Goal: Task Accomplishment & Management: Manage account settings

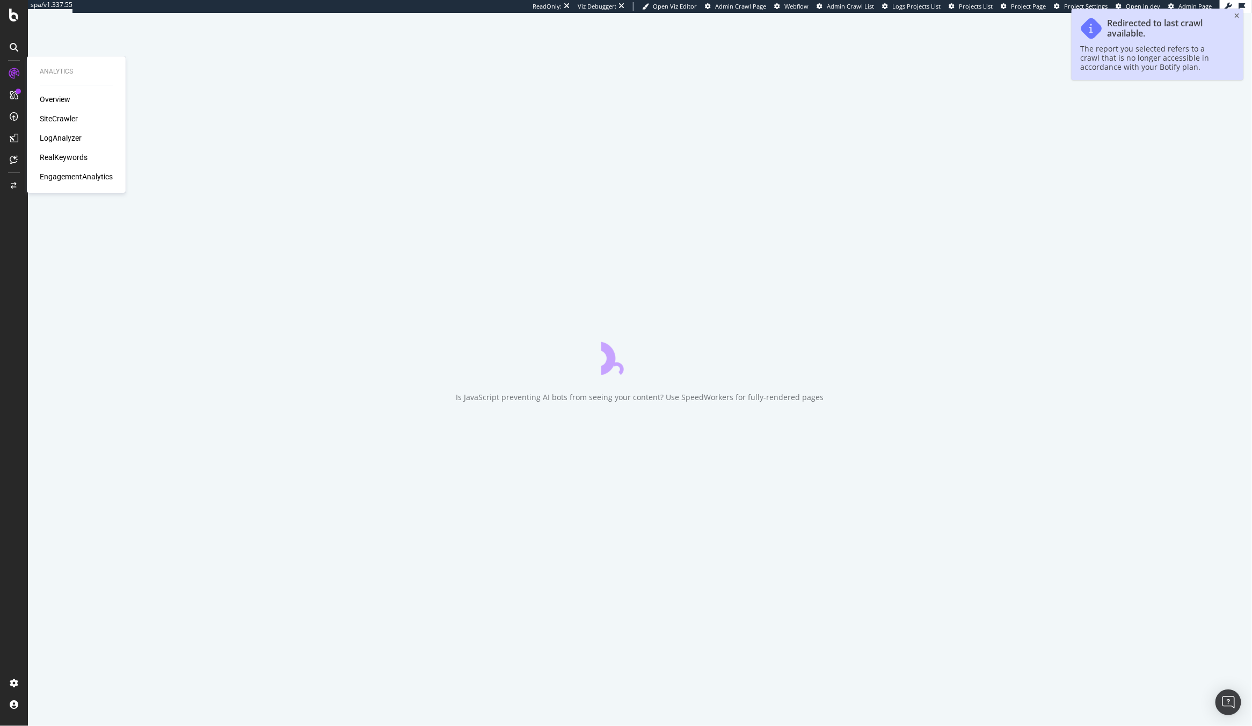
click at [72, 134] on div "LogAnalyzer" at bounding box center [61, 138] width 42 height 11
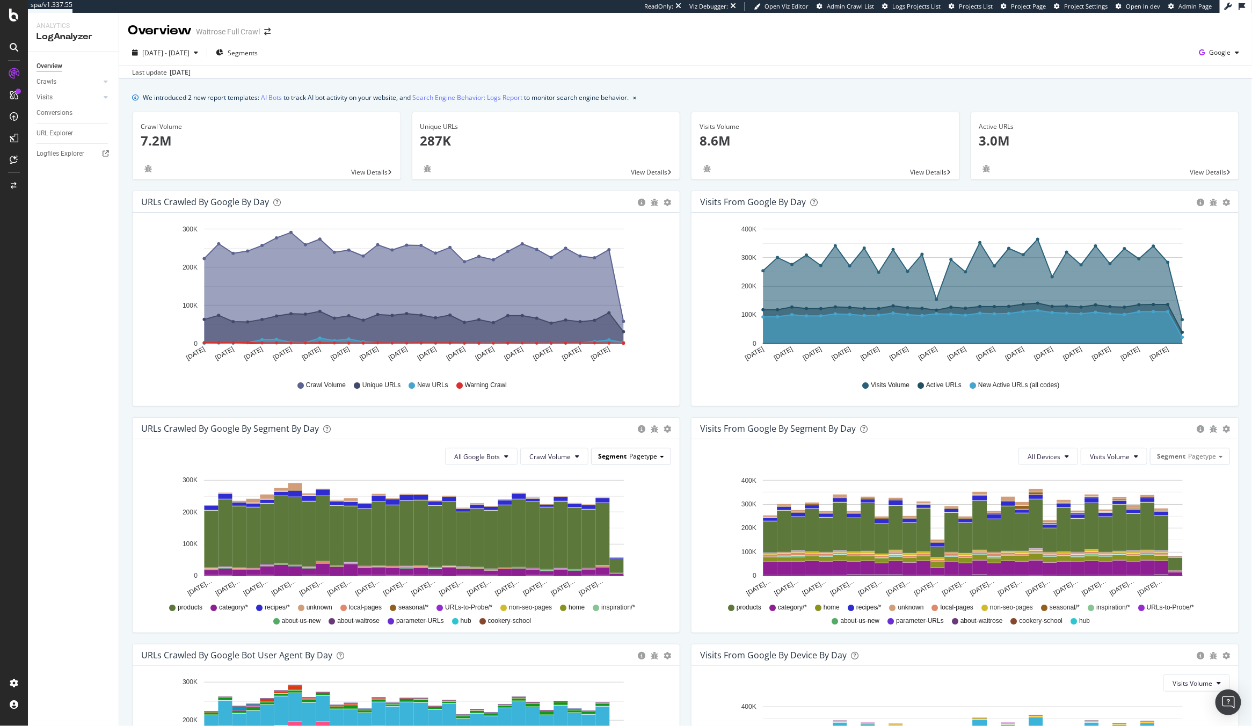
click at [632, 458] on span "Pagetype" at bounding box center [643, 456] width 28 height 9
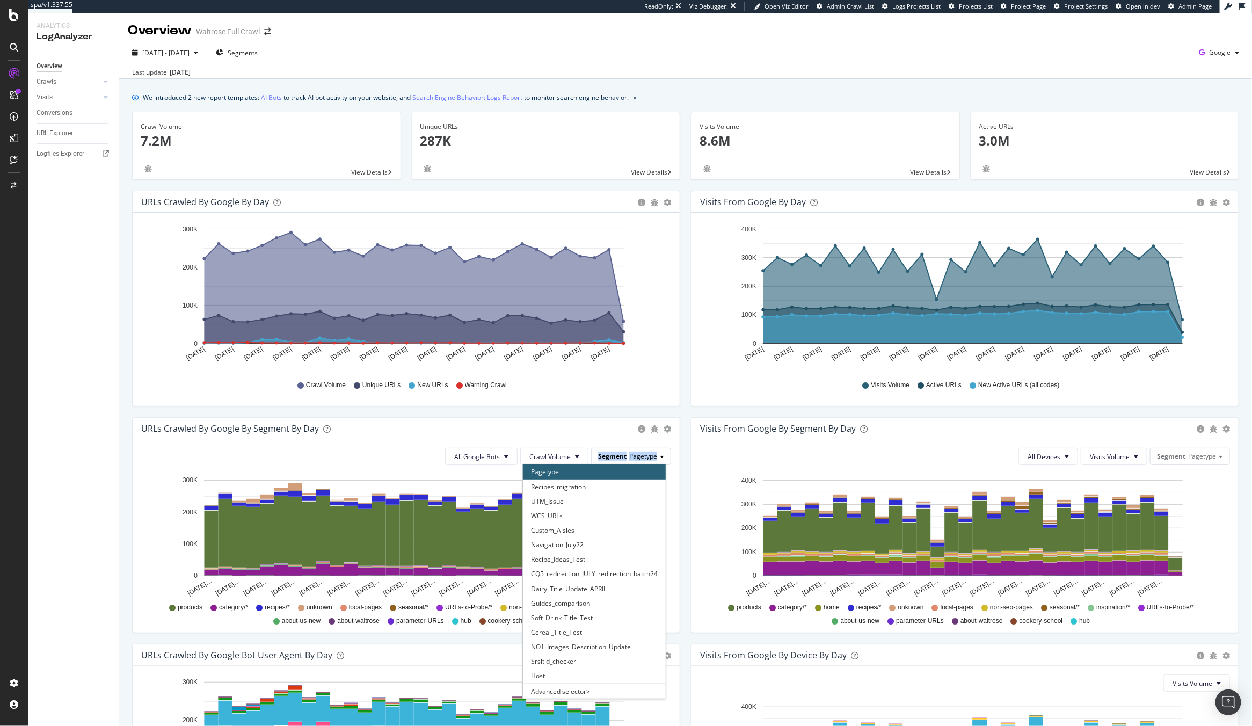
click at [632, 458] on span "Pagetype" at bounding box center [643, 456] width 28 height 9
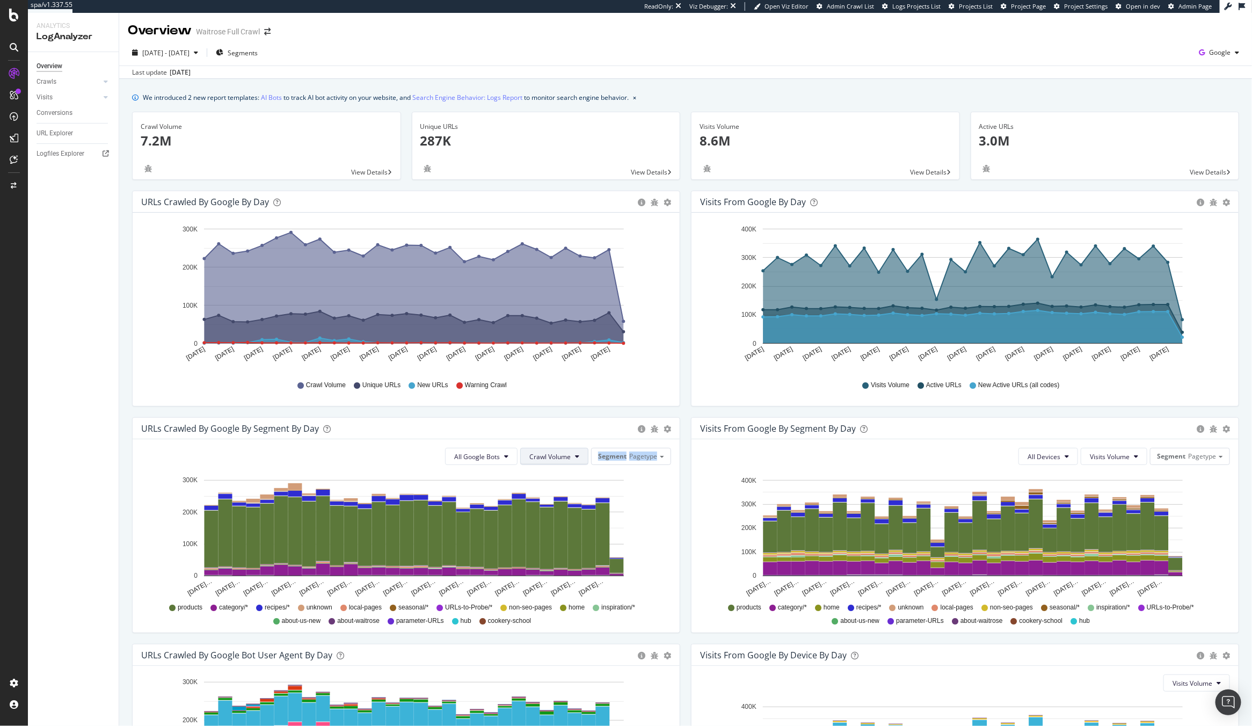
click at [552, 454] on span "Crawl Volume" at bounding box center [550, 456] width 41 height 9
click at [552, 513] on span "New URLs" at bounding box center [546, 518] width 42 height 10
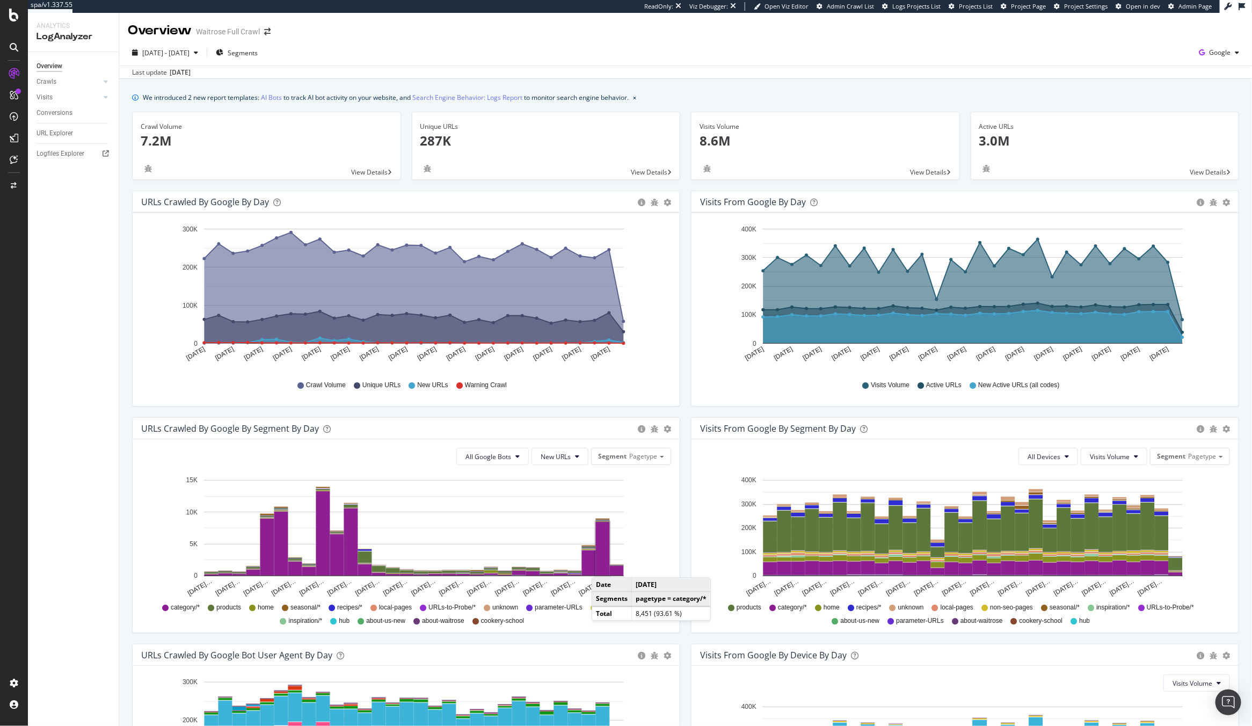
click at [603, 568] on rect "A chart." at bounding box center [603, 549] width 14 height 54
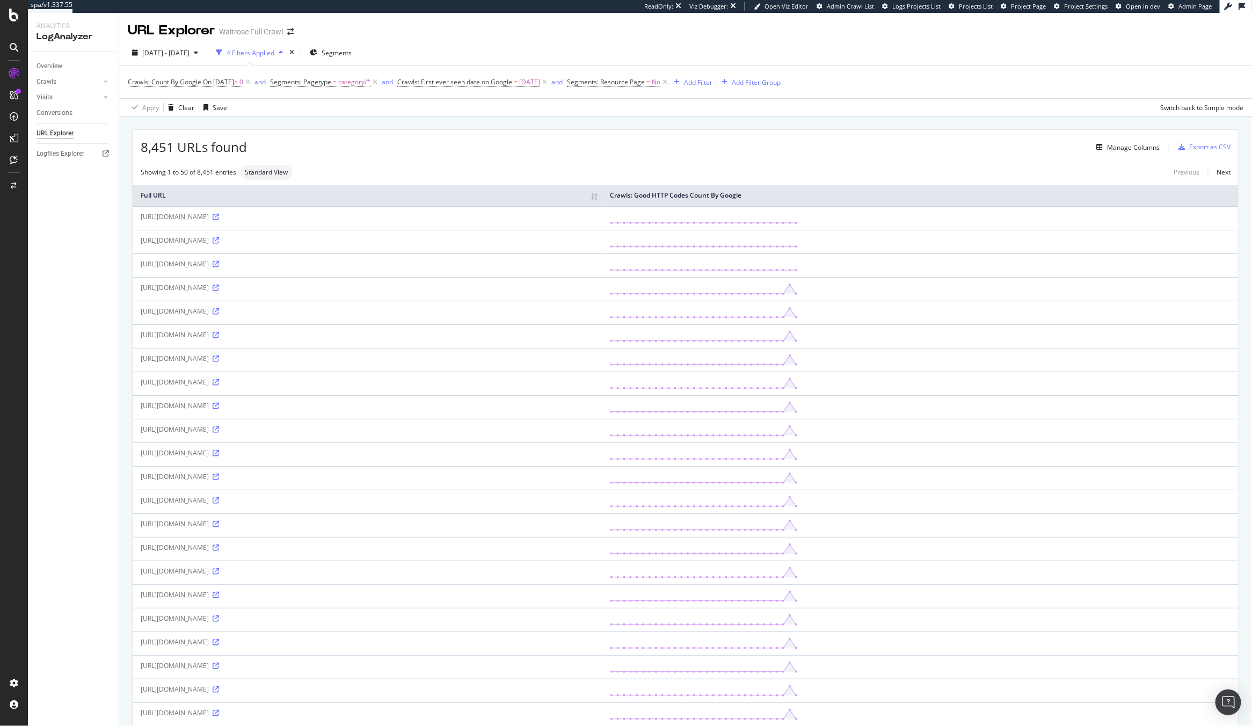
drag, startPoint x: 402, startPoint y: 238, endPoint x: 383, endPoint y: 238, distance: 18.8
click at [383, 238] on div "[URL][DOMAIN_NAME]" at bounding box center [367, 240] width 453 height 9
copy div "srsltid"
click at [713, 85] on div "Add Filter" at bounding box center [698, 82] width 28 height 9
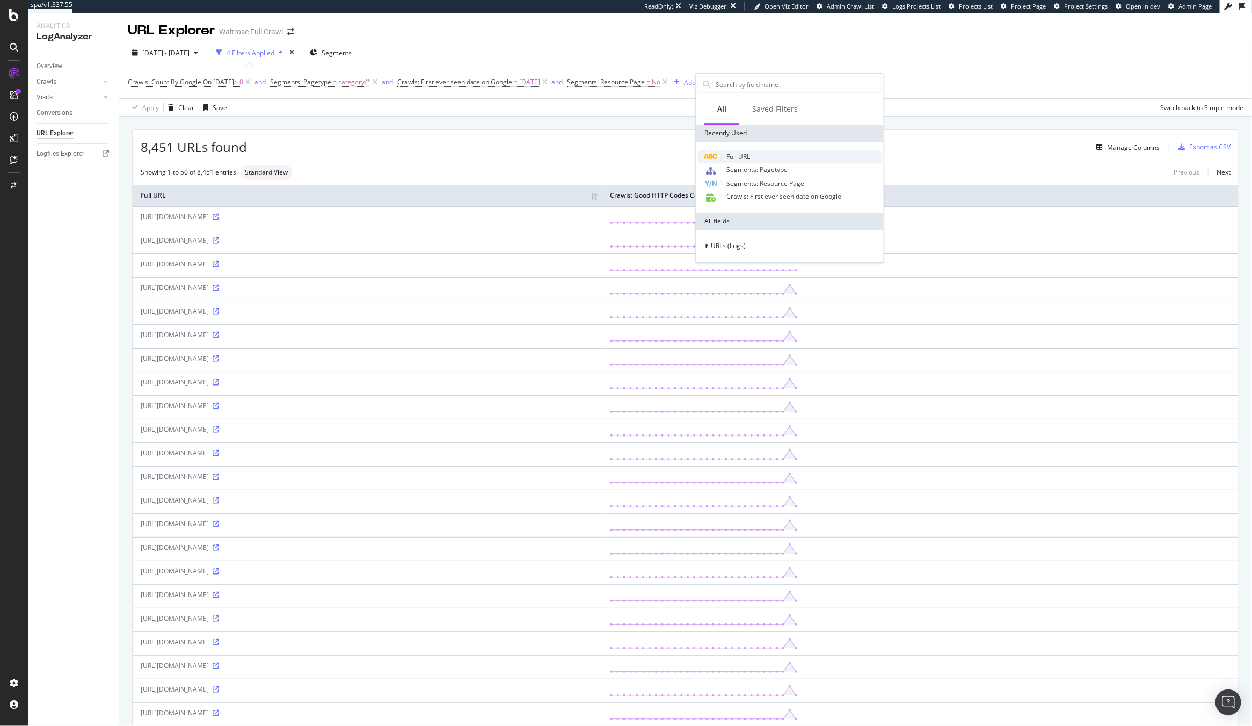
click at [746, 154] on span "Full URL" at bounding box center [739, 156] width 24 height 9
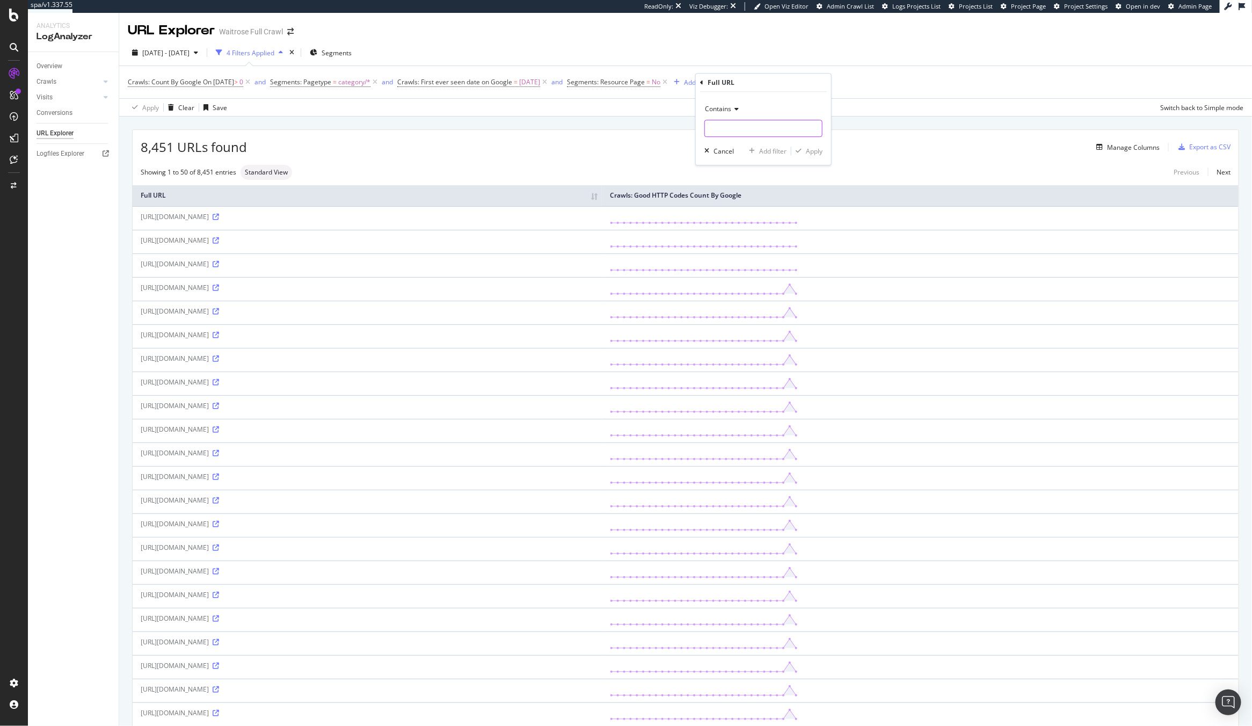
click at [740, 120] on input "text" at bounding box center [763, 128] width 117 height 17
paste input "srsltid"
type input "srsltid"
click at [822, 165] on div "Contains srsltid Cancel Add filter Apply" at bounding box center [763, 128] width 135 height 73
click at [811, 152] on div "Apply" at bounding box center [814, 151] width 17 height 9
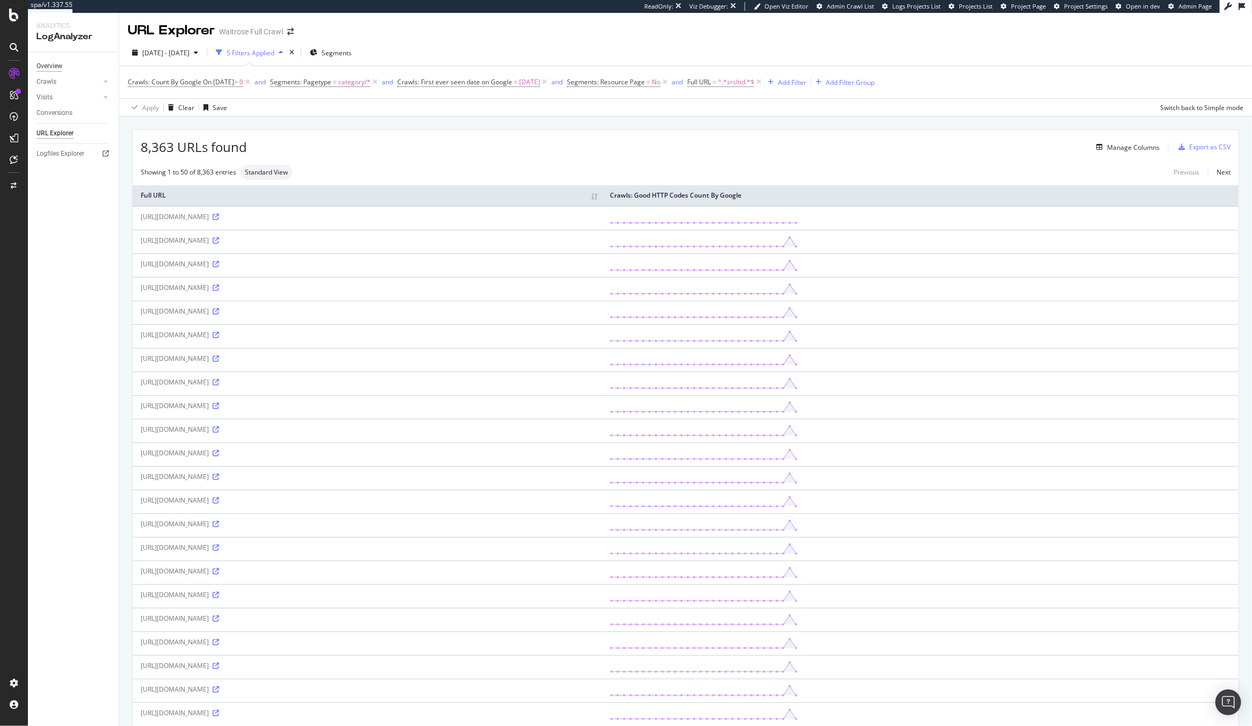
click at [52, 70] on div "Overview" at bounding box center [50, 66] width 26 height 11
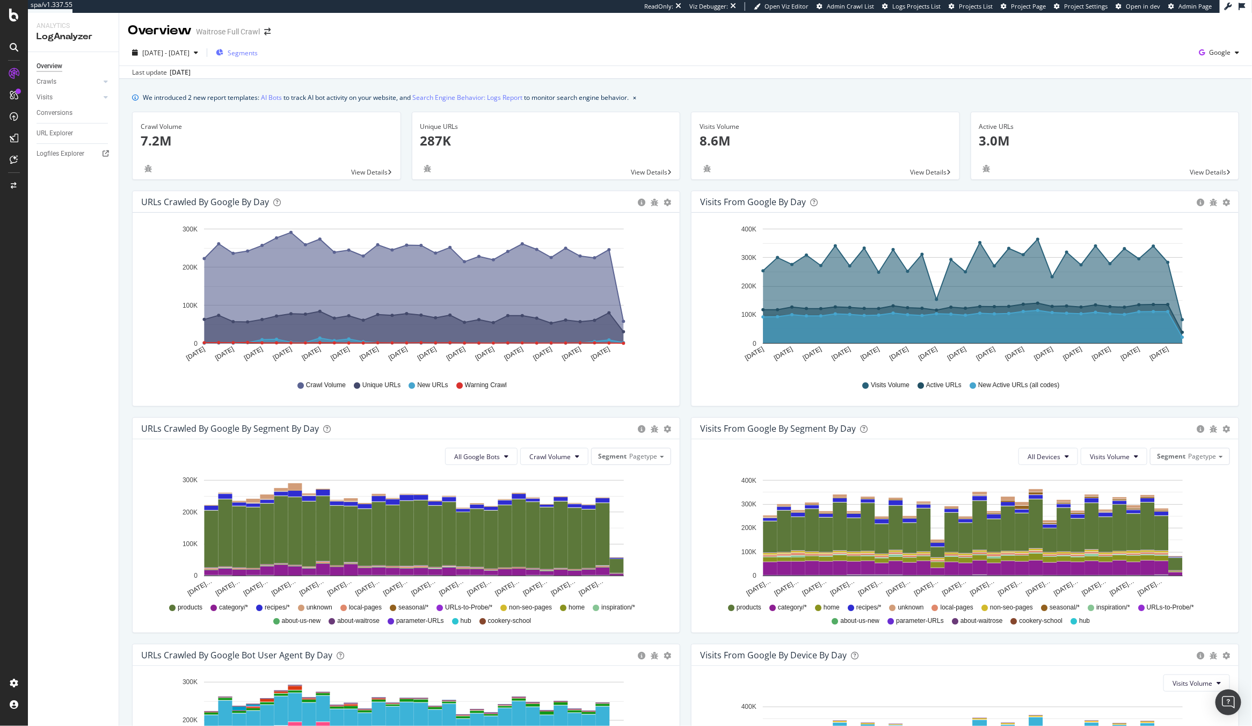
click at [258, 61] on div "Segments" at bounding box center [237, 53] width 42 height 16
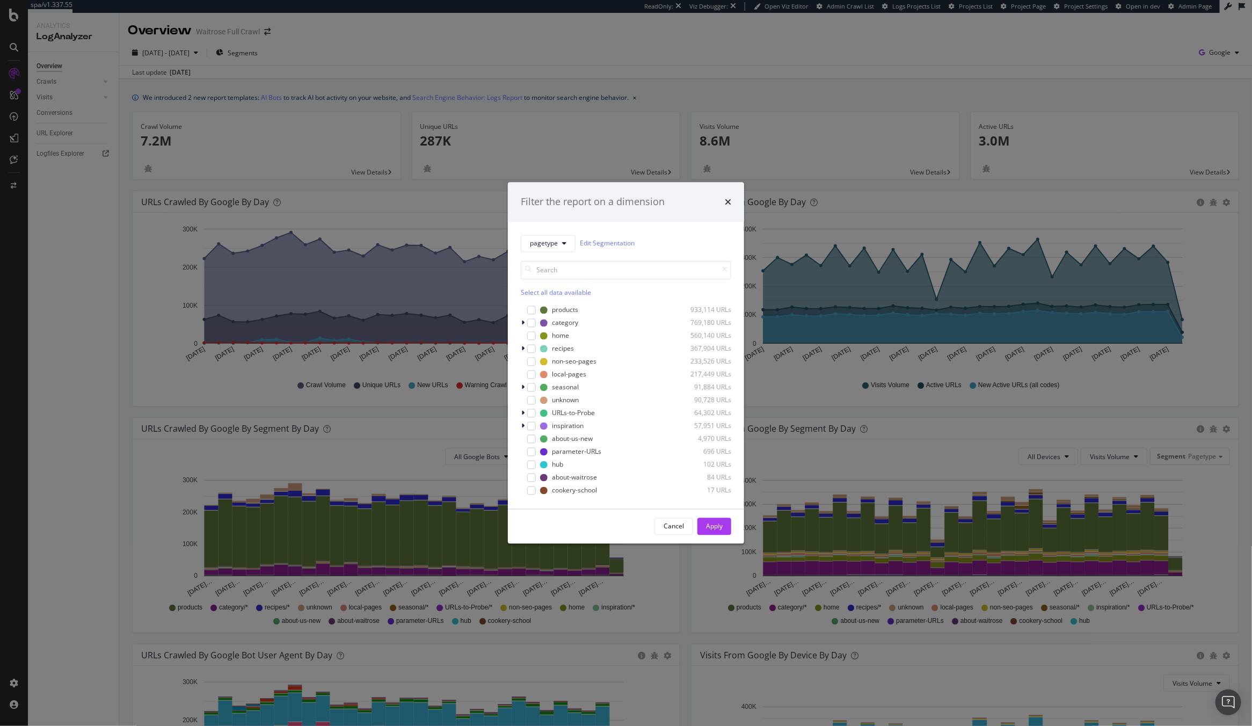
click at [561, 253] on div "Select all data available products 933,114 URLs category 769,180 URLs home 560,…" at bounding box center [626, 374] width 211 height 244
click at [561, 251] on button "pagetype" at bounding box center [548, 243] width 55 height 17
click at [562, 414] on span "srsltid-checker" at bounding box center [592, 412] width 125 height 10
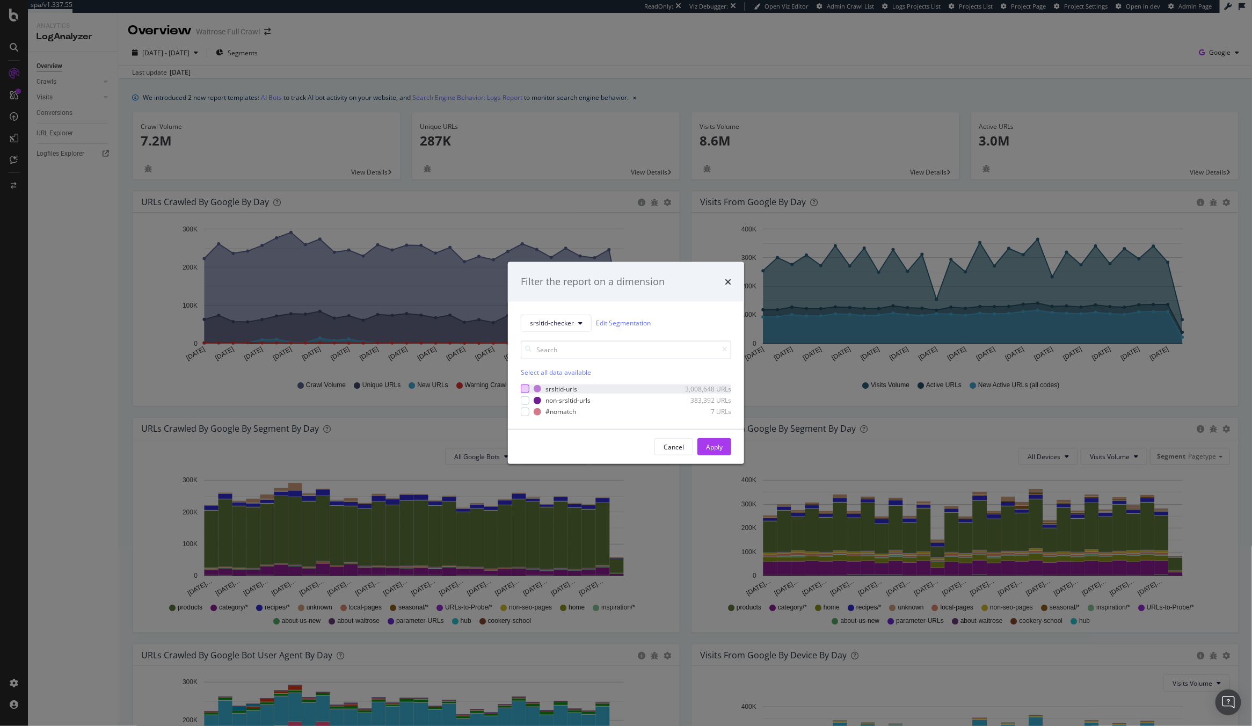
click at [528, 390] on div "modal" at bounding box center [525, 389] width 9 height 9
click at [721, 454] on div "Apply" at bounding box center [714, 447] width 17 height 16
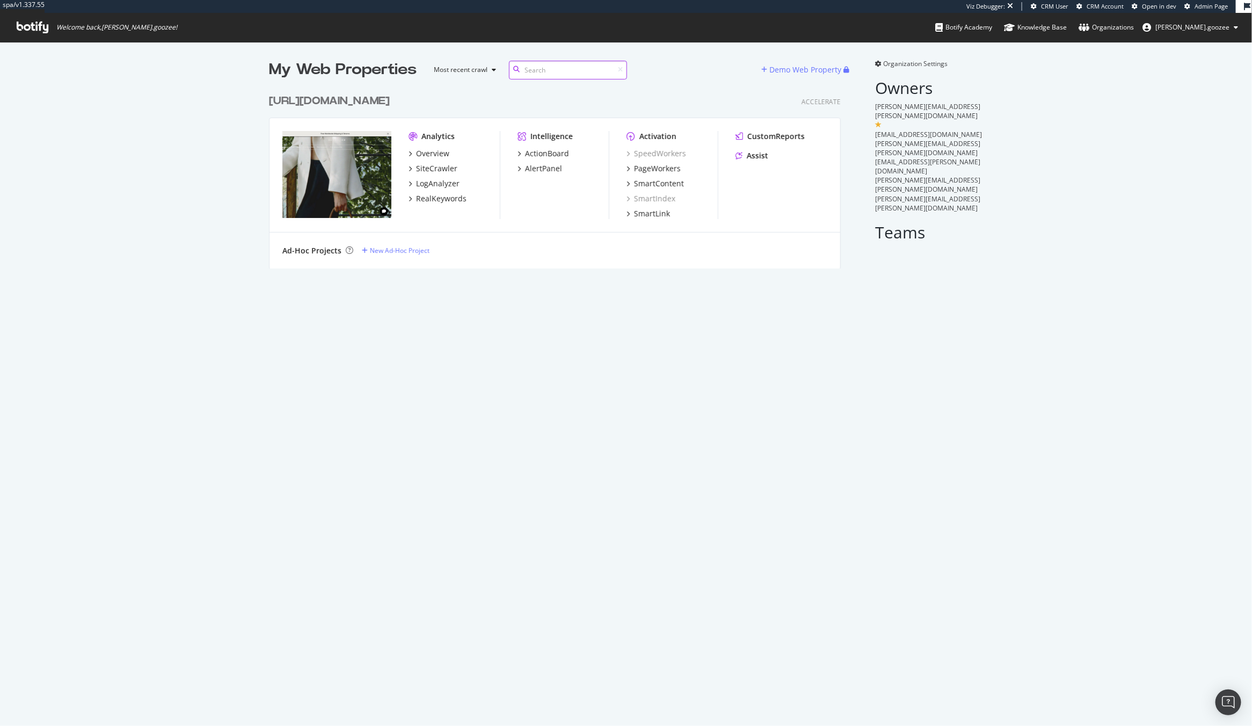
scroll to position [716, 1232]
click at [394, 96] on div "https://demellierlondon.com/" at bounding box center [331, 101] width 125 height 16
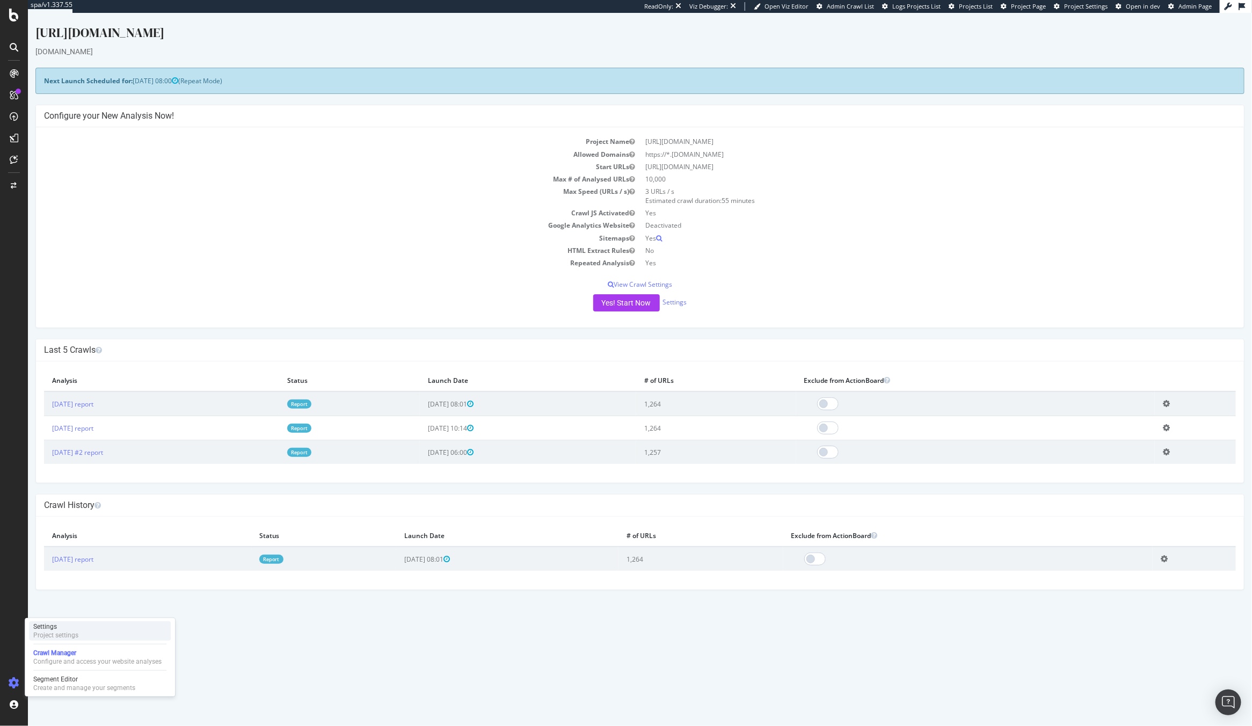
click at [91, 628] on div "Settings Project settings" at bounding box center [100, 630] width 142 height 19
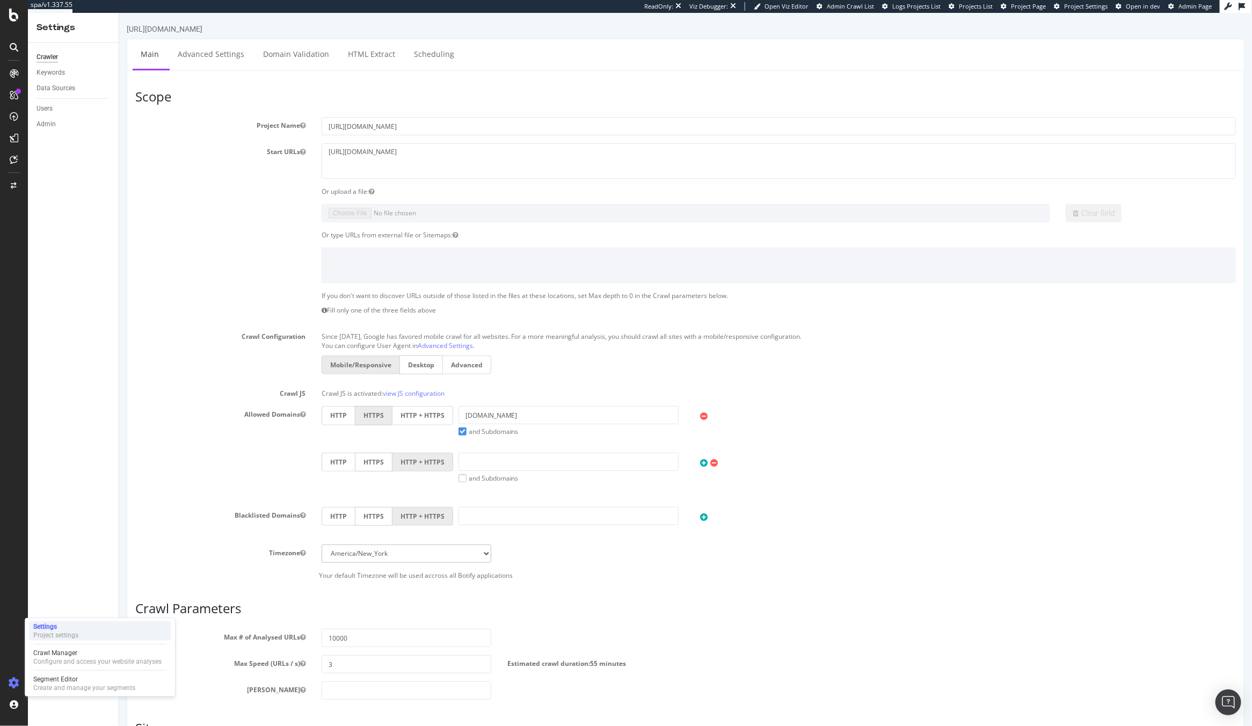
click at [78, 627] on div "Settings" at bounding box center [55, 626] width 45 height 9
click at [46, 120] on div "SiteCrawler" at bounding box center [59, 118] width 38 height 11
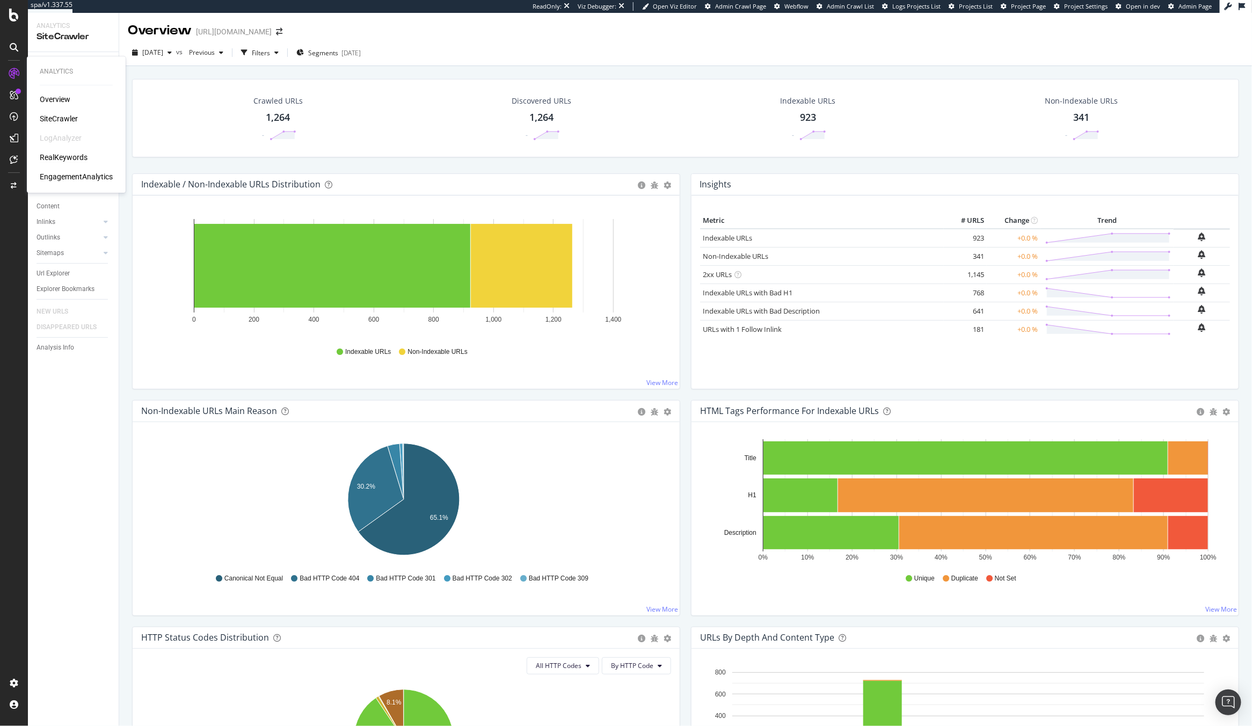
click at [60, 160] on div "RealKeywords" at bounding box center [64, 157] width 48 height 11
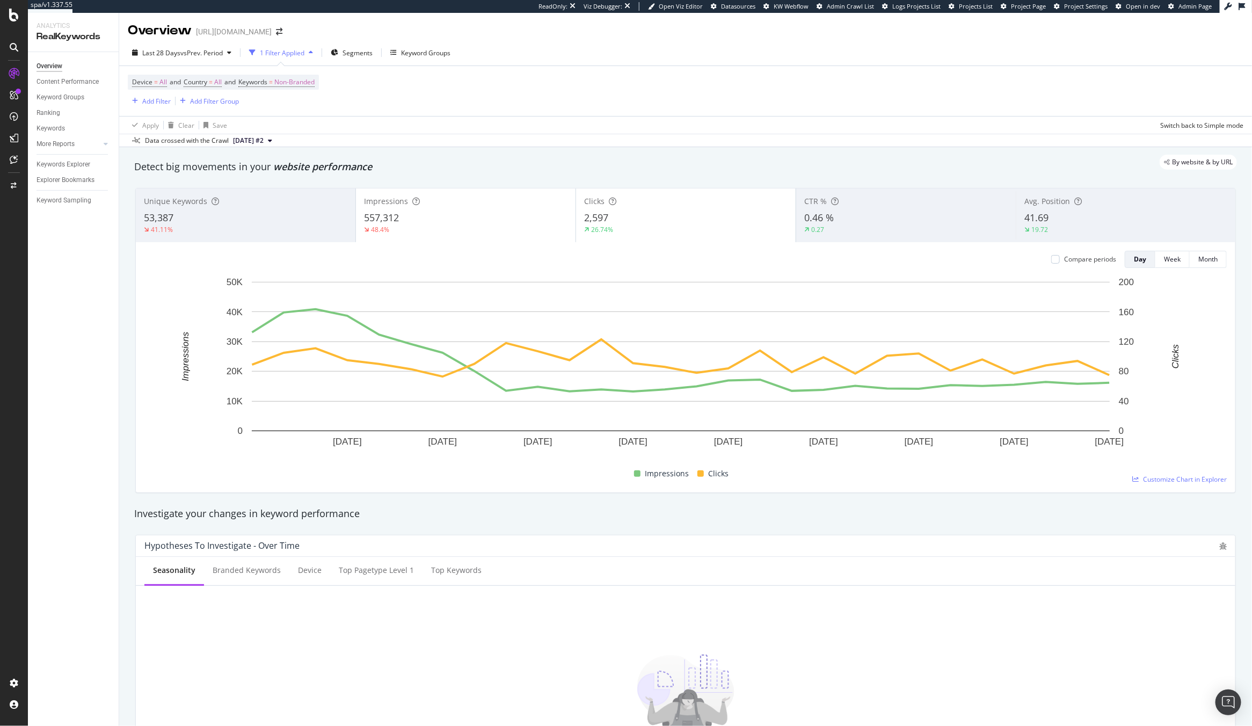
click at [505, 230] on div "48.4%" at bounding box center [466, 230] width 204 height 10
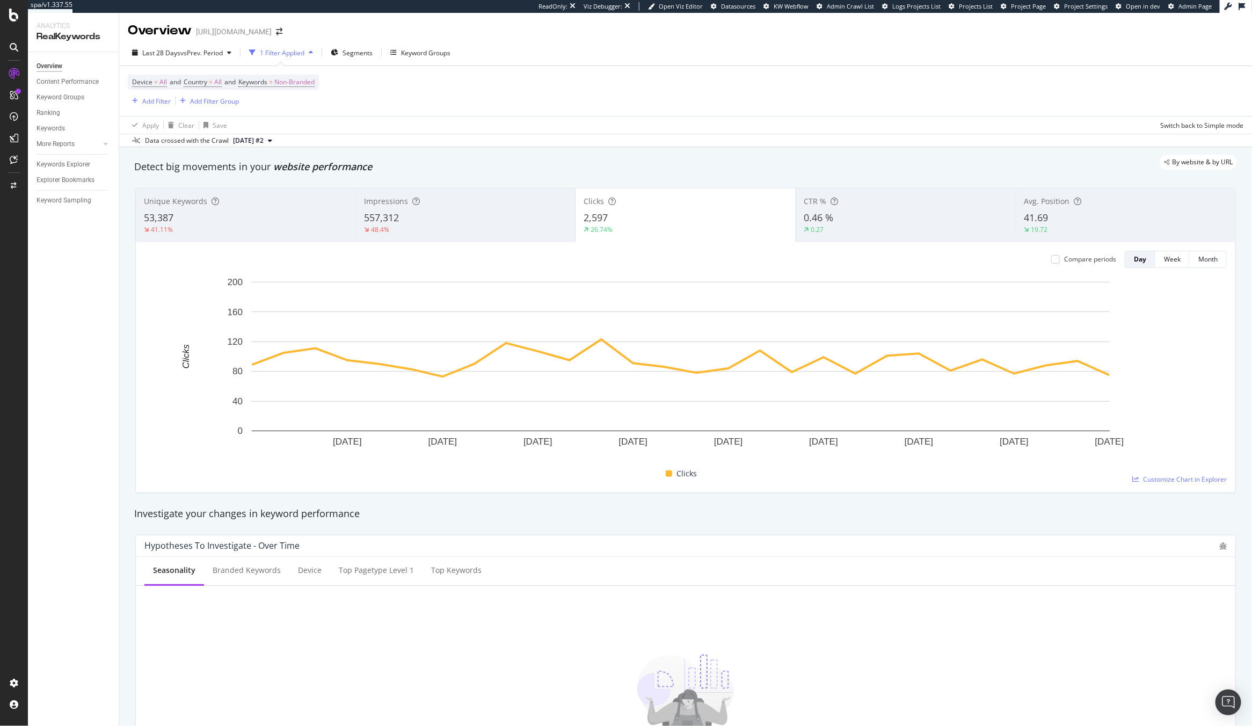
click at [427, 230] on div "48.4%" at bounding box center [465, 230] width 203 height 10
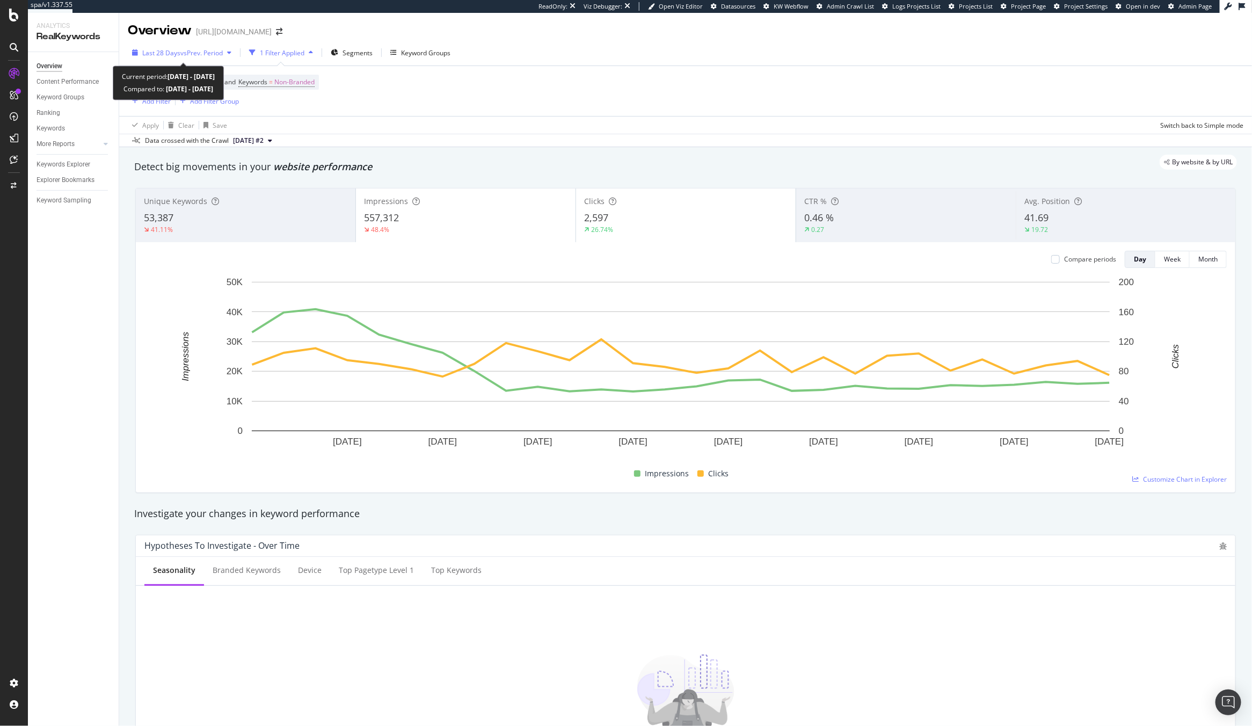
click at [190, 51] on span "vs Prev. Period" at bounding box center [201, 52] width 42 height 9
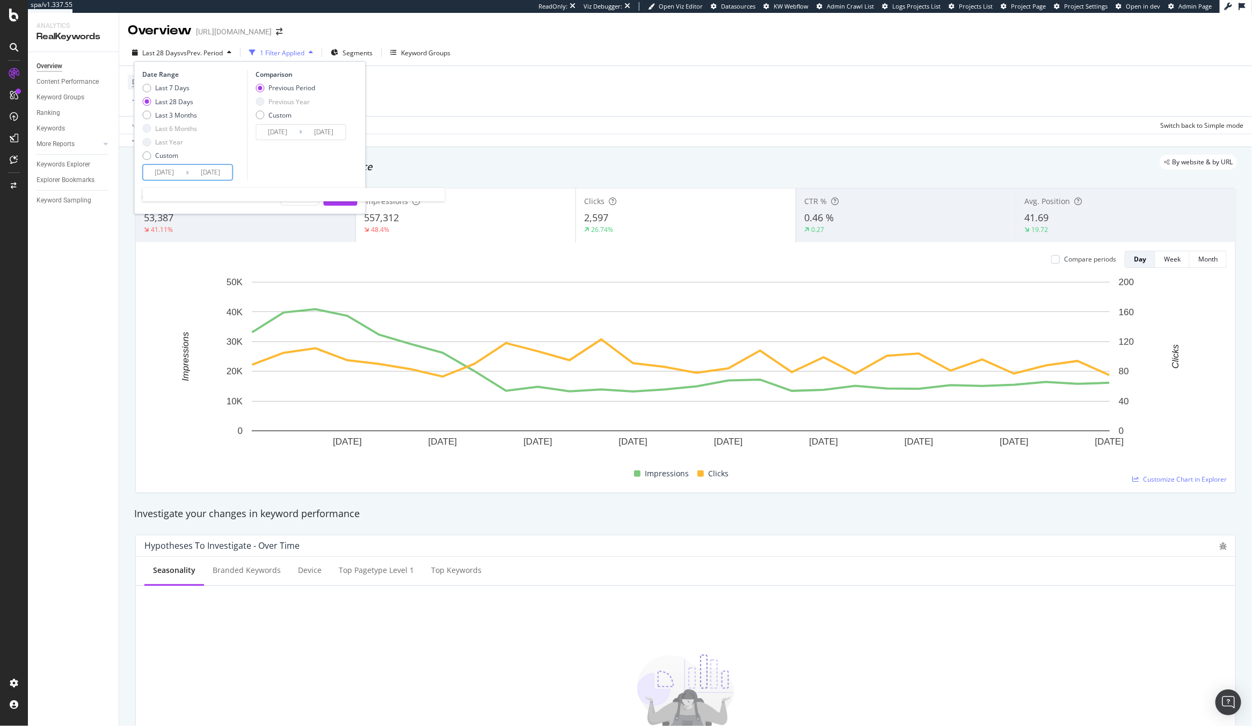
click at [172, 170] on input "2025/09/05" at bounding box center [164, 172] width 43 height 15
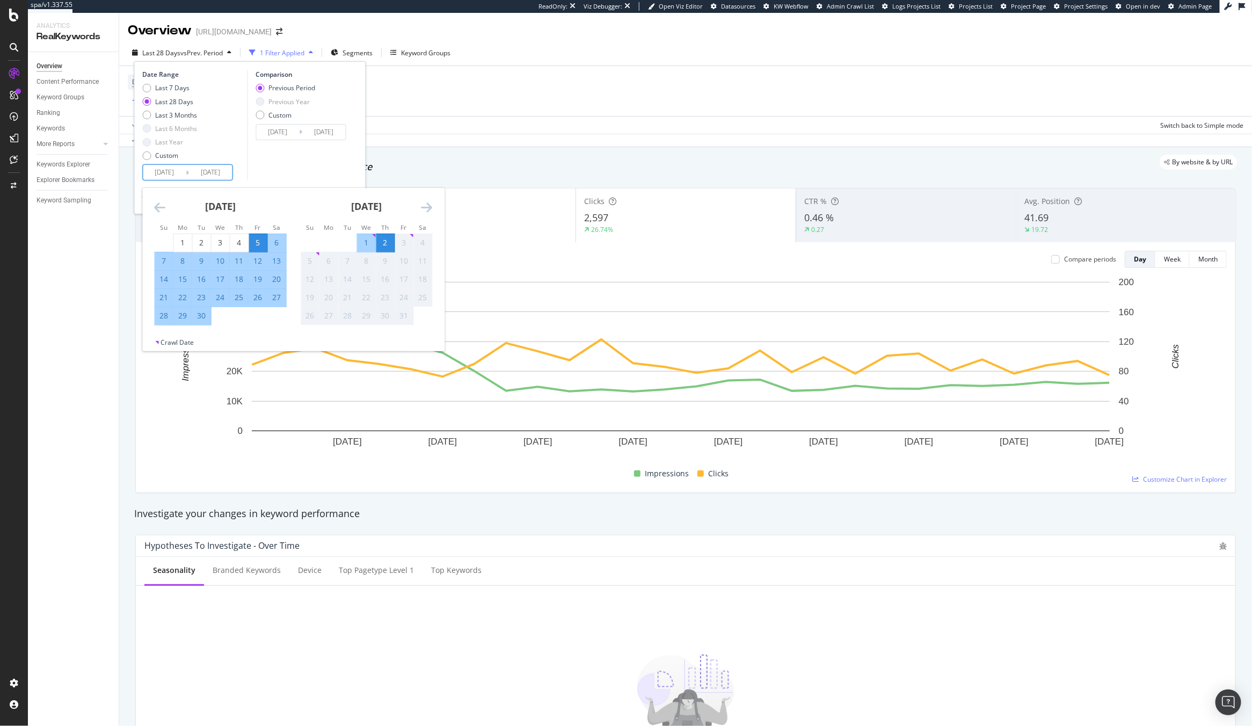
click at [159, 212] on icon "Move backward to switch to the previous month." at bounding box center [160, 207] width 11 height 13
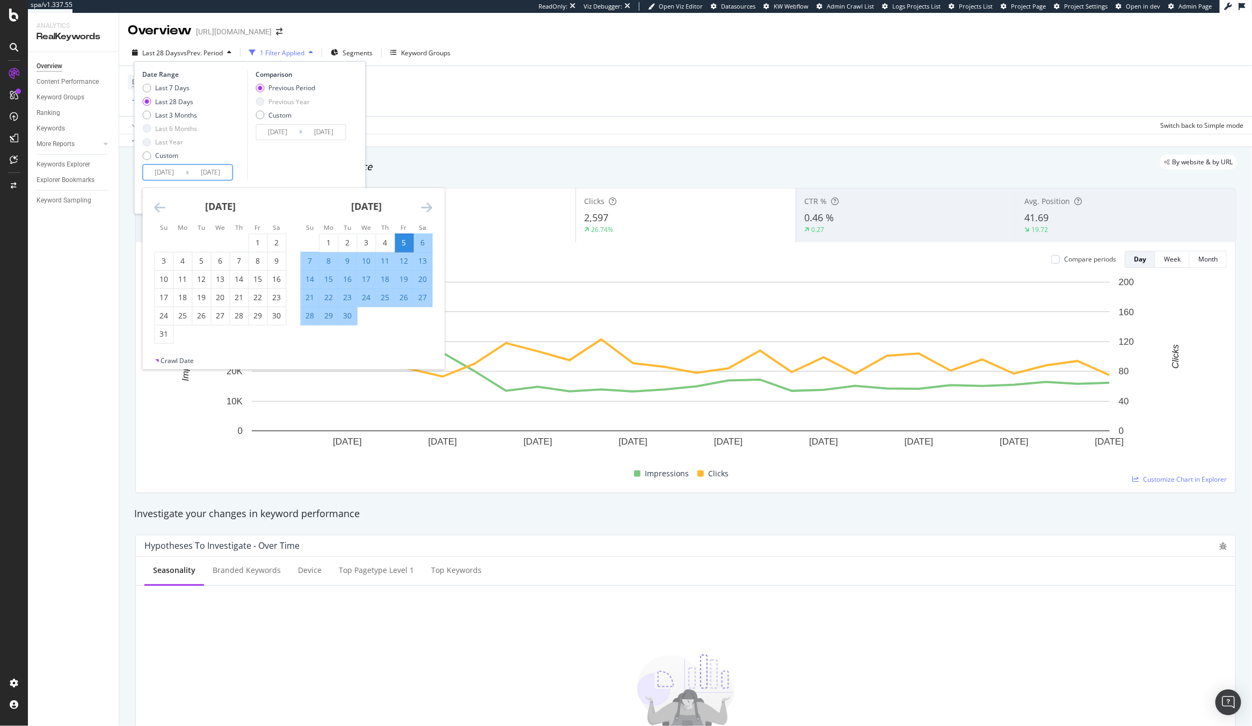
click at [159, 212] on icon "Move backward to switch to the previous month." at bounding box center [160, 207] width 11 height 13
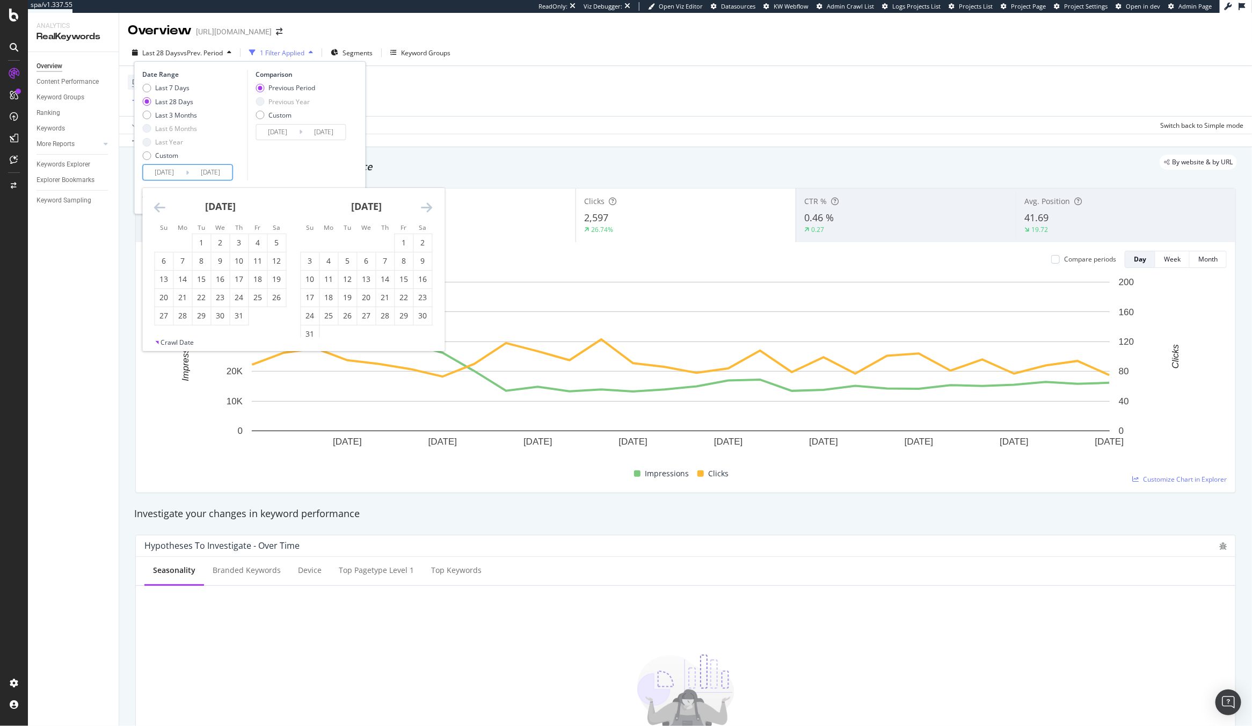
click at [159, 212] on icon "Move backward to switch to the previous month." at bounding box center [160, 207] width 11 height 13
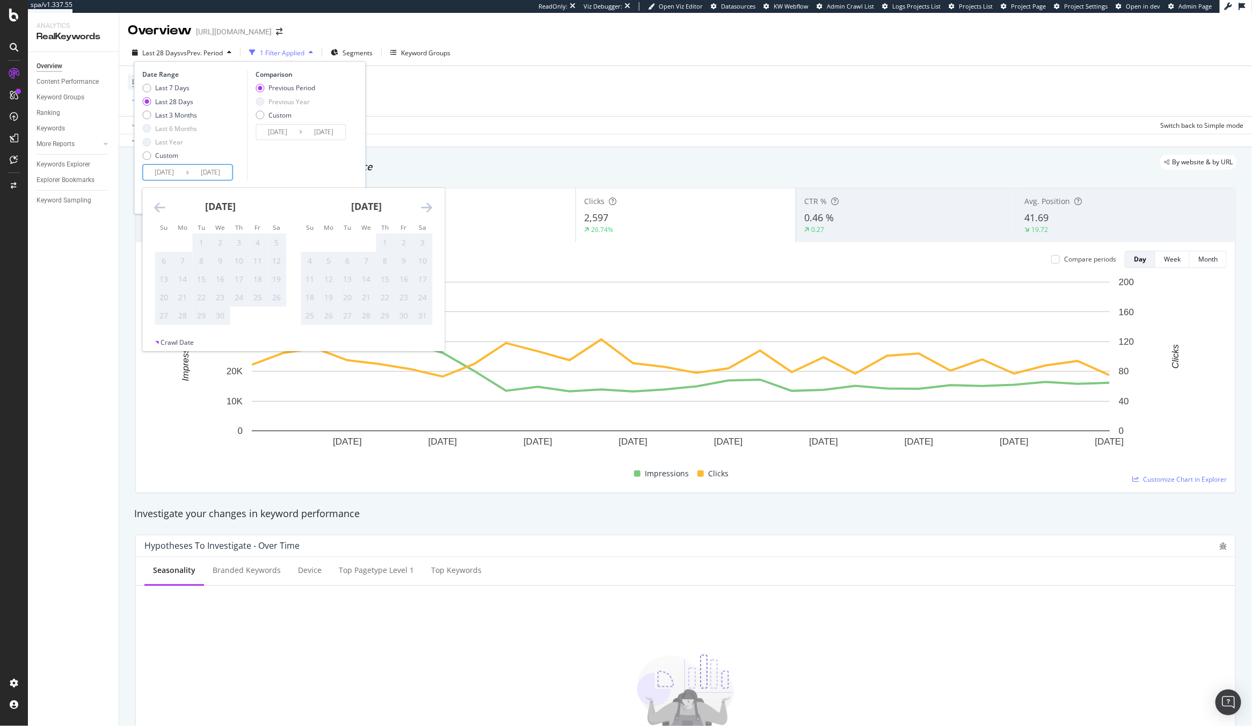
click at [159, 212] on icon "Move backward to switch to the previous month." at bounding box center [160, 207] width 11 height 13
click at [662, 58] on div "Last 28 Days vs Prev. Period 1 Filter Applied Segments Keyword Groups Date Rang…" at bounding box center [685, 54] width 1133 height 21
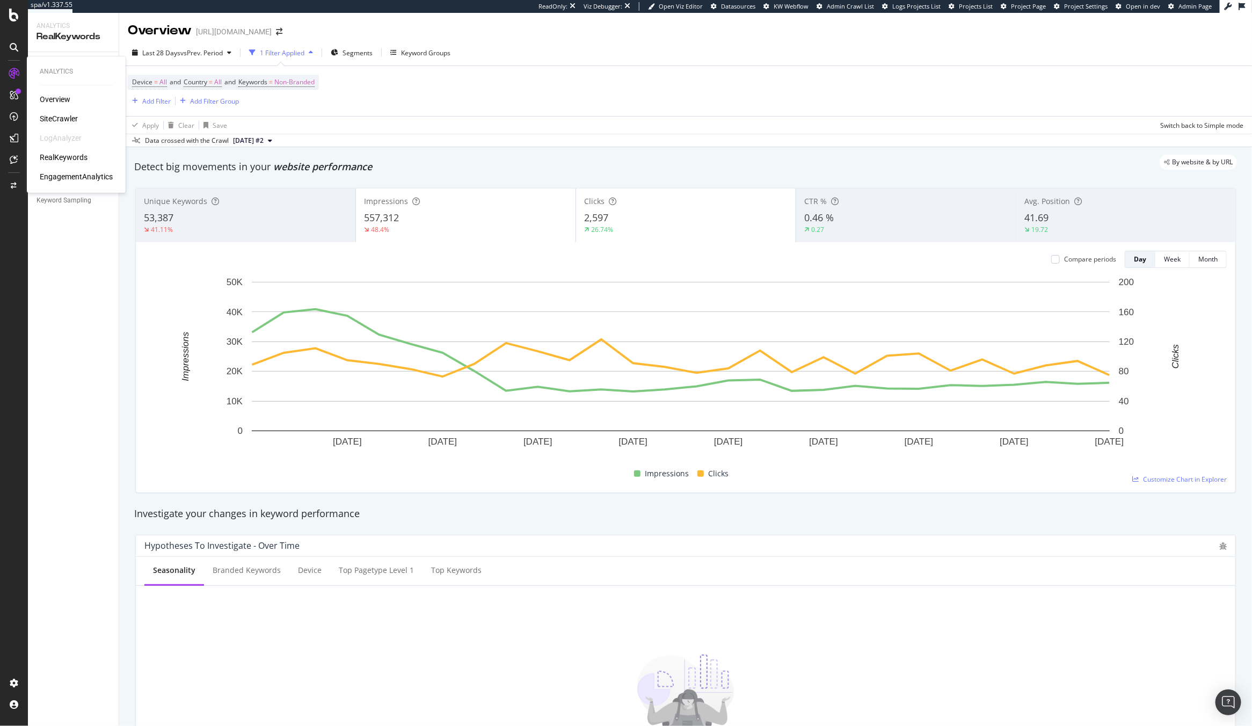
click at [59, 117] on div "SiteCrawler" at bounding box center [59, 118] width 38 height 11
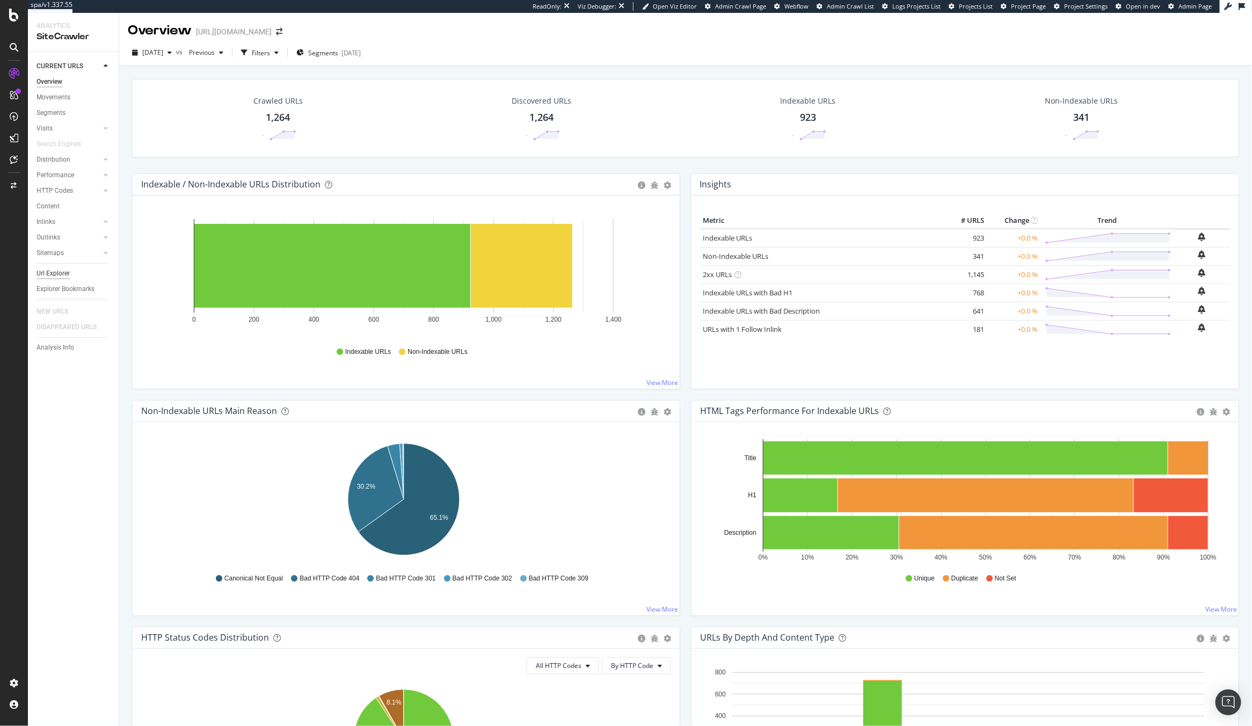
click at [37, 271] on div "Url Explorer" at bounding box center [53, 273] width 33 height 11
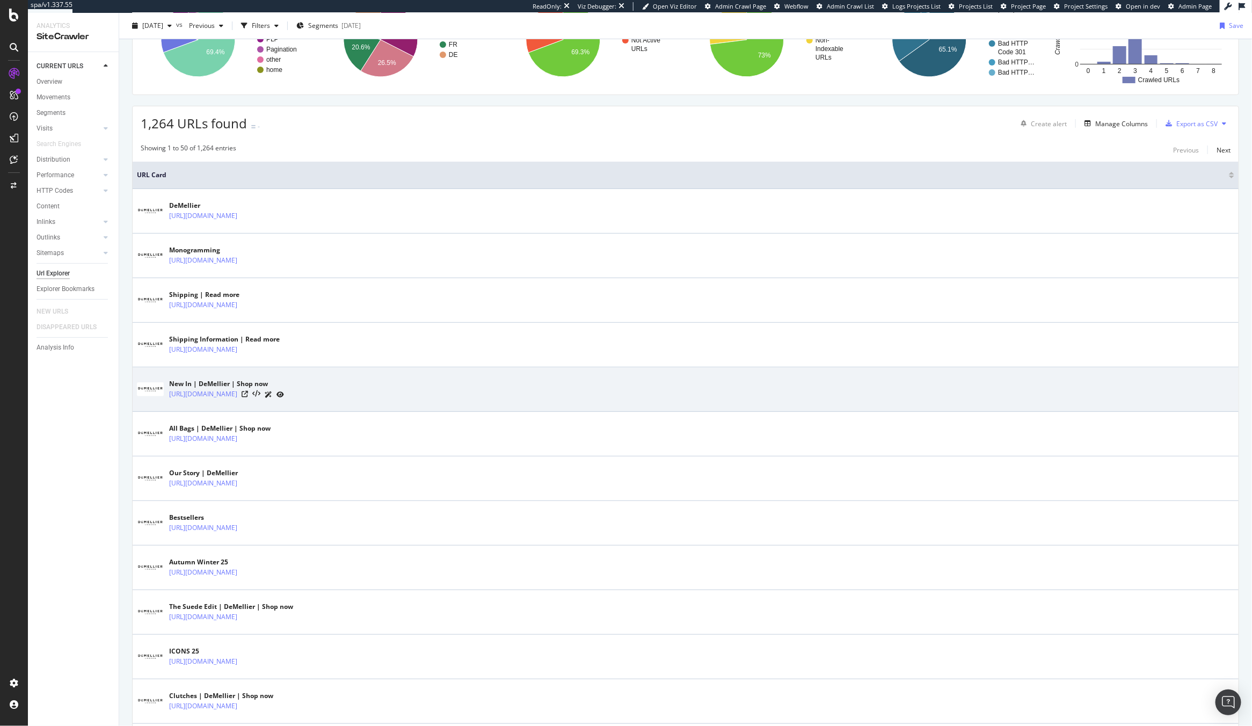
scroll to position [198, 0]
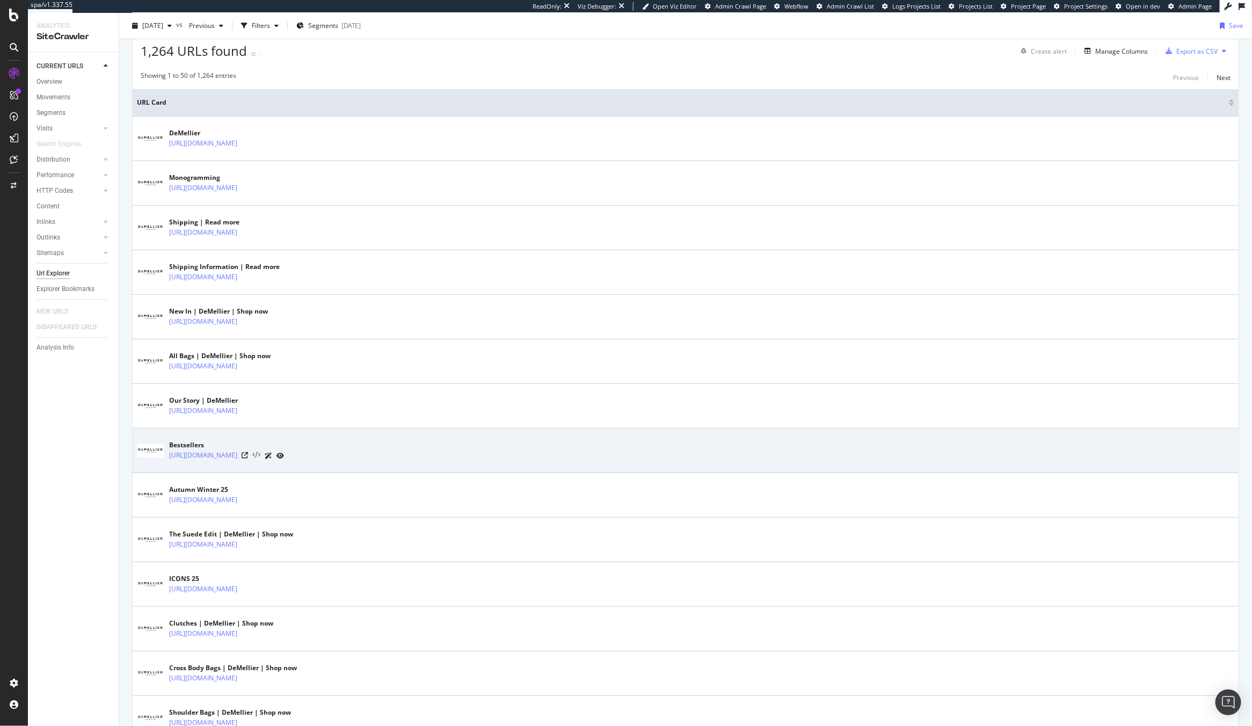
click at [260, 455] on icon at bounding box center [256, 456] width 8 height 8
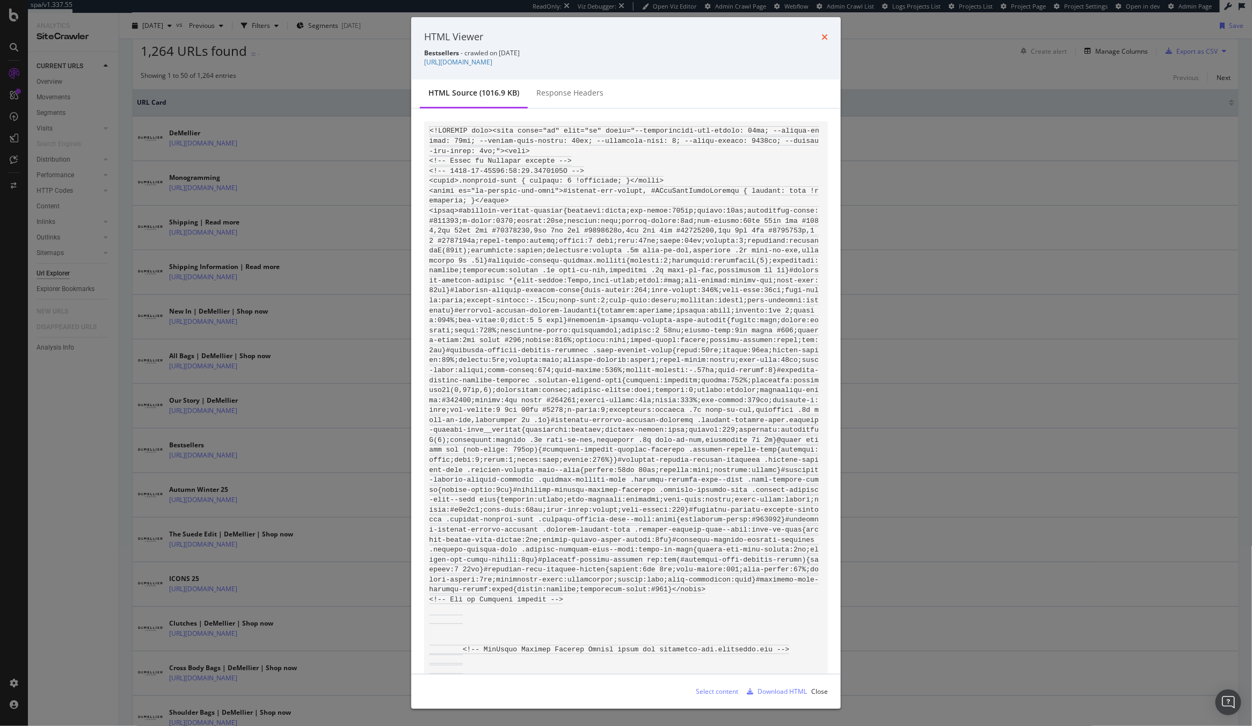
click at [826, 35] on icon "times" at bounding box center [825, 37] width 6 height 9
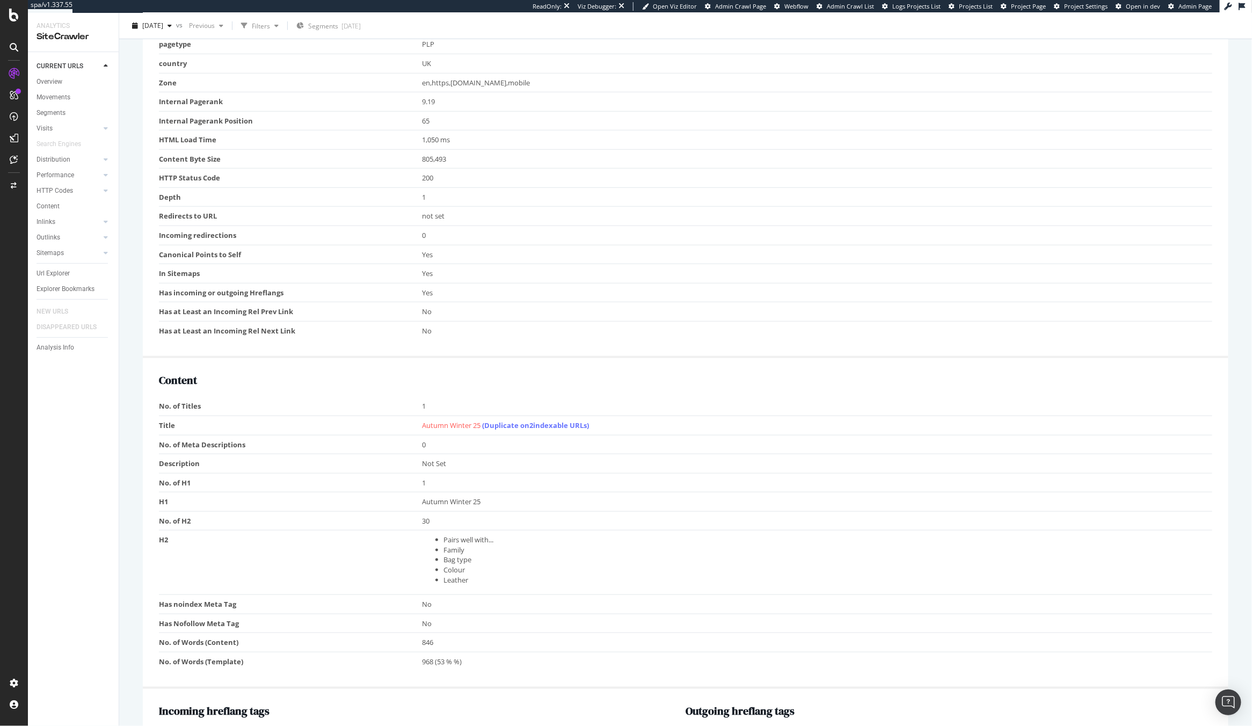
scroll to position [614, 0]
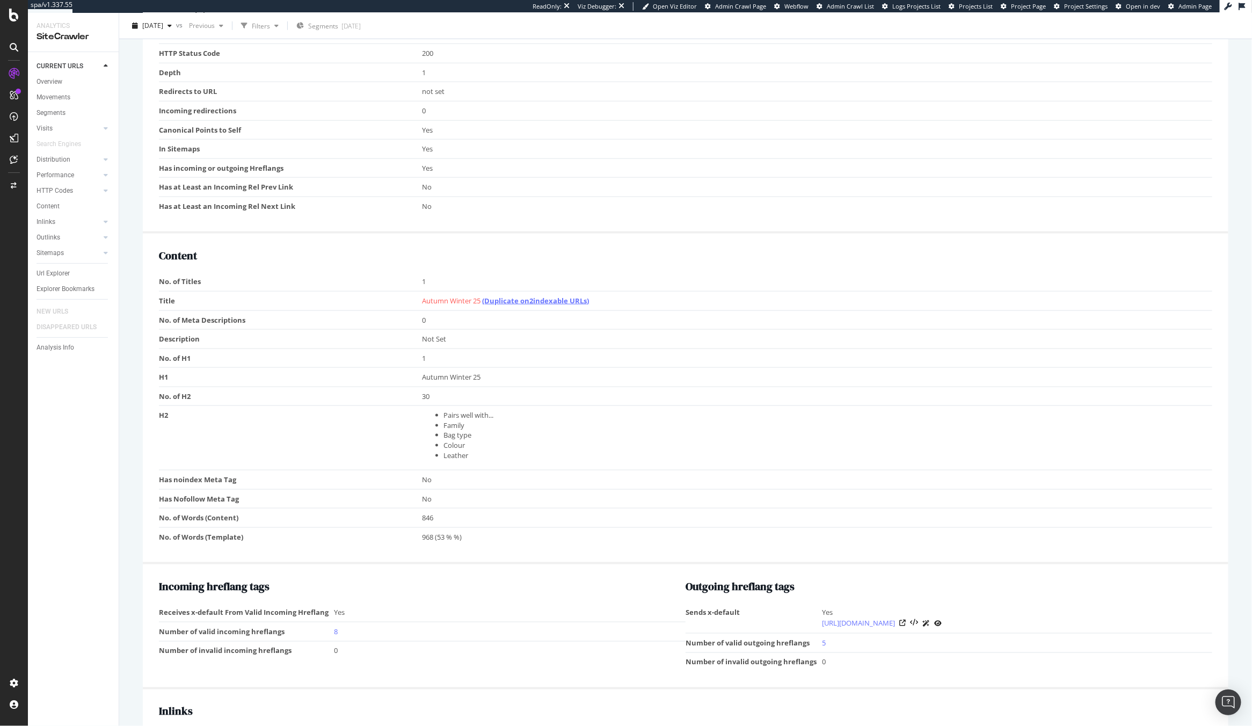
click at [534, 296] on link "(Duplicate on 2 indexable URLs)" at bounding box center [536, 301] width 107 height 10
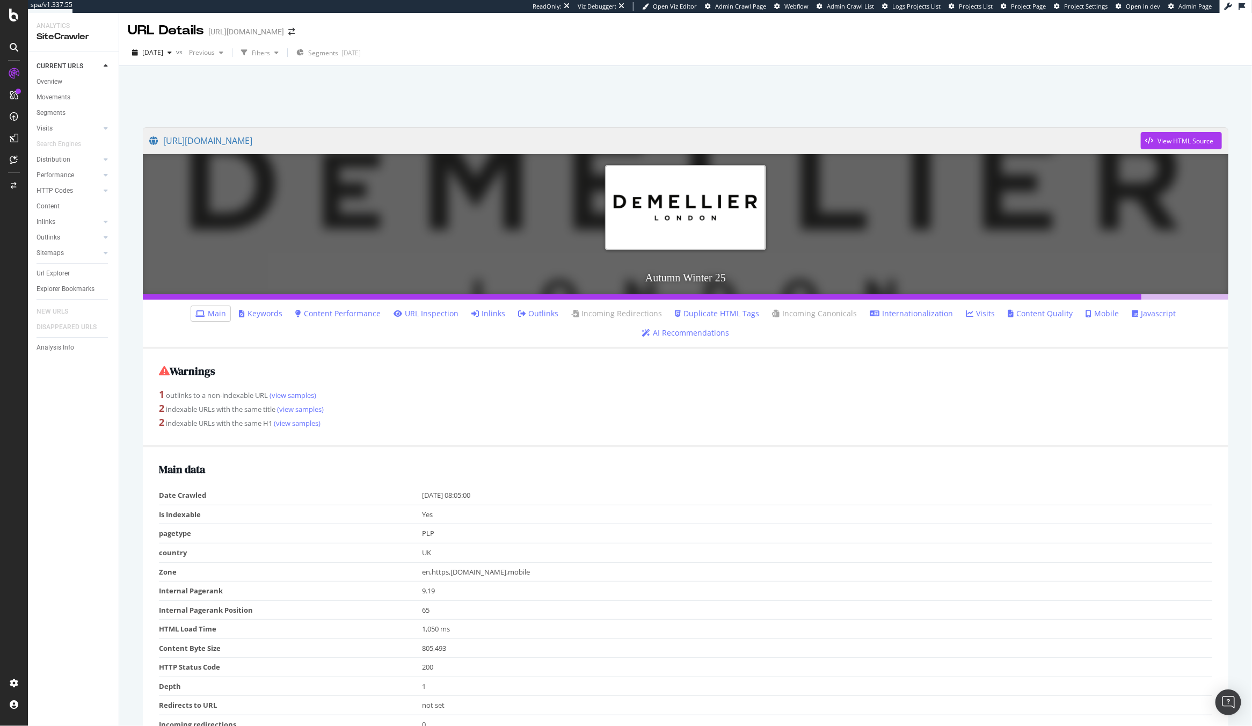
click at [632, 362] on div "Warnings 1 outlinks to a non-indexable URL (view samples) 2 indexable URLs with…" at bounding box center [686, 398] width 1086 height 98
click at [1132, 309] on link "Javascript" at bounding box center [1154, 313] width 44 height 11
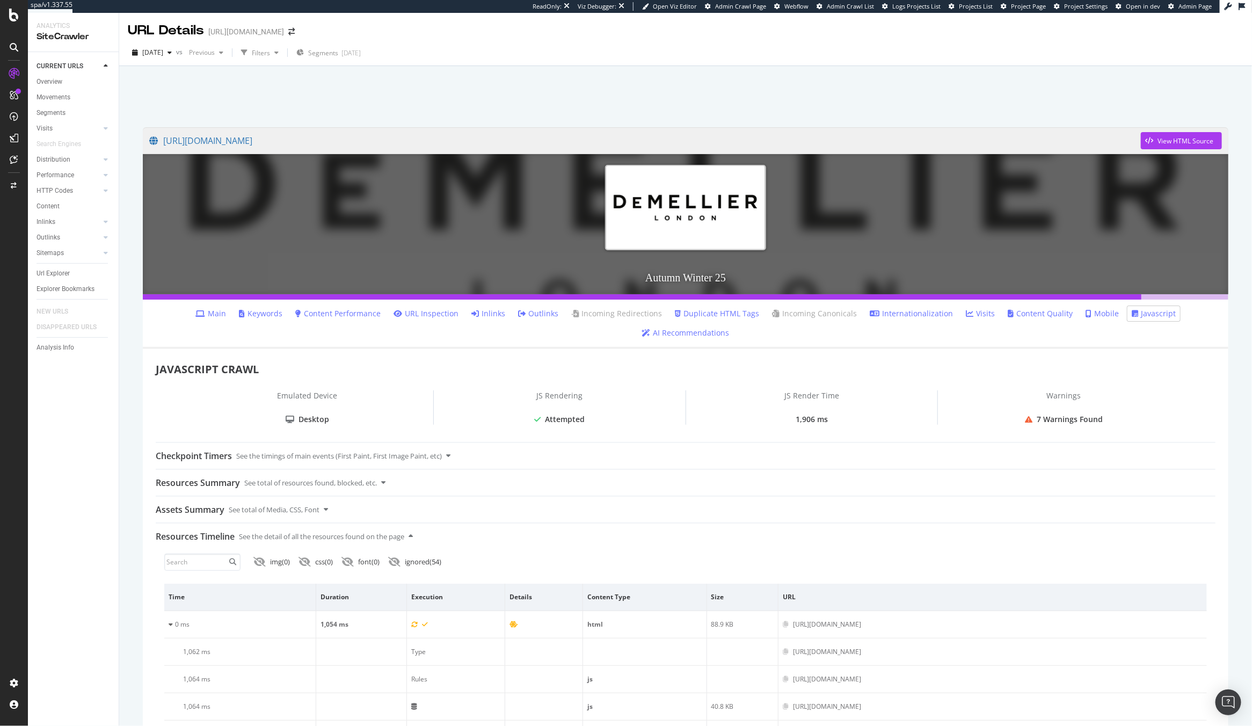
click at [40, 73] on div "CURRENT URLS" at bounding box center [78, 67] width 82 height 16
click at [41, 84] on div "Overview" at bounding box center [50, 81] width 26 height 11
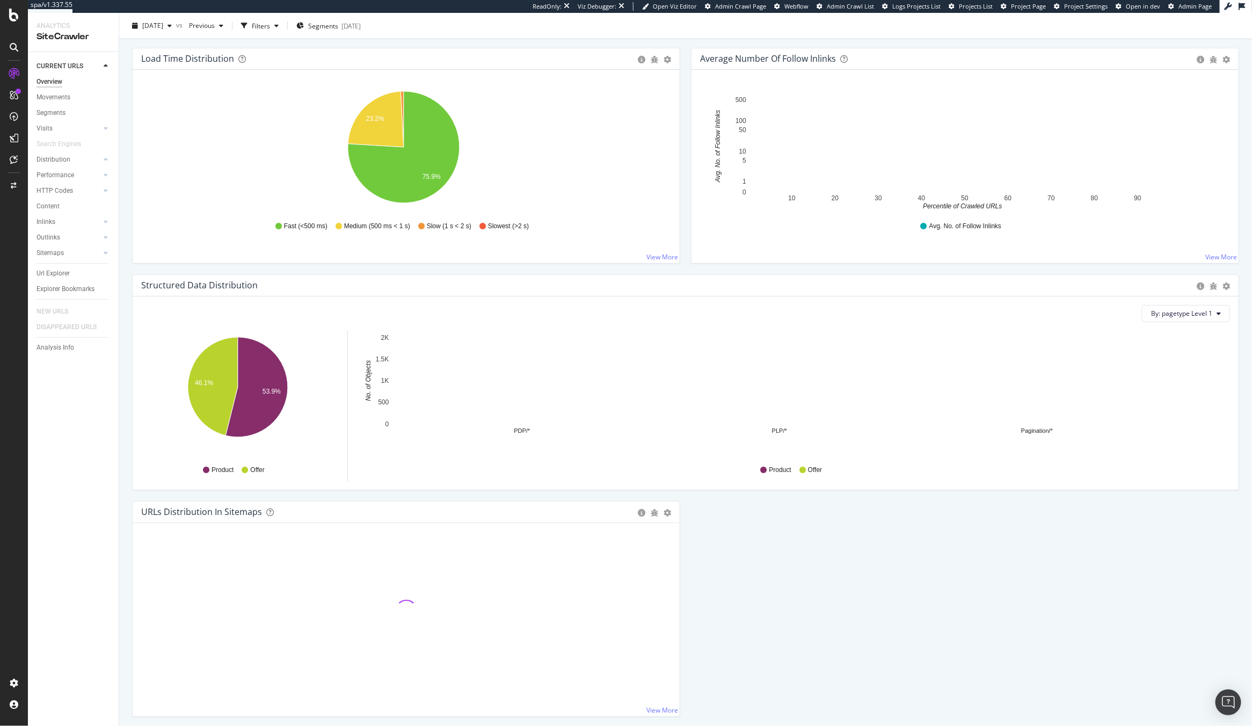
scroll to position [846, 0]
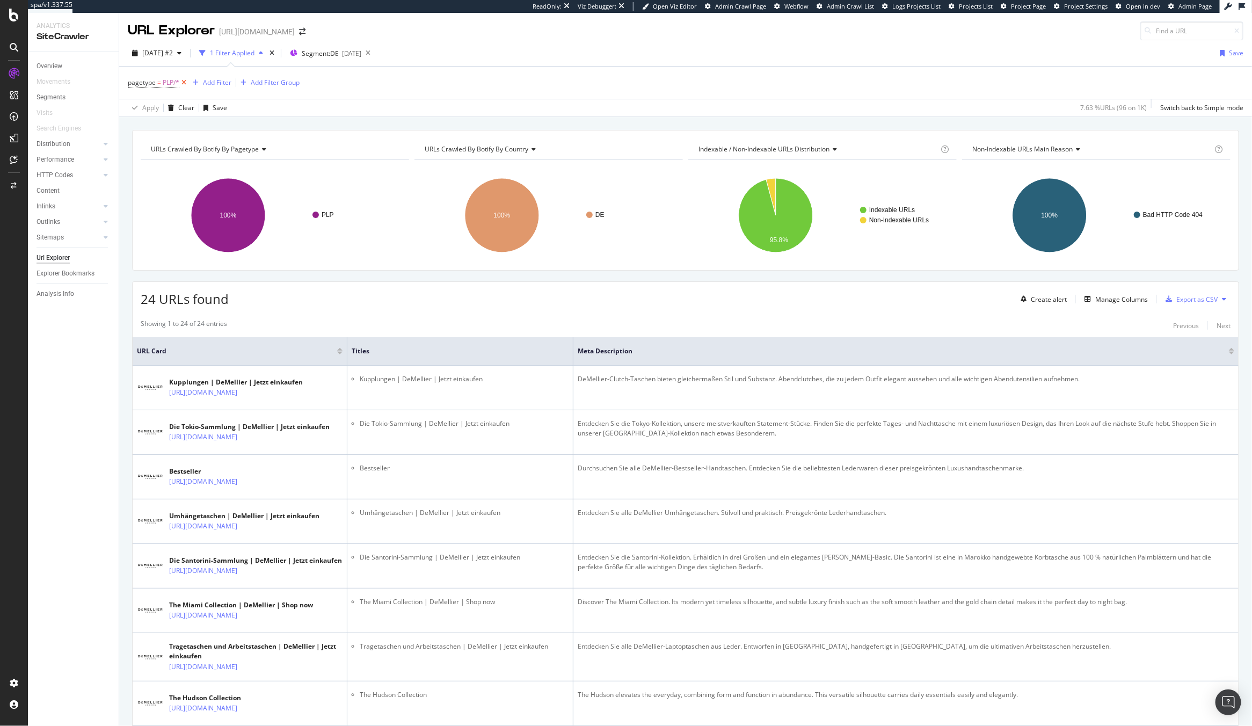
click at [182, 84] on icon at bounding box center [183, 82] width 9 height 11
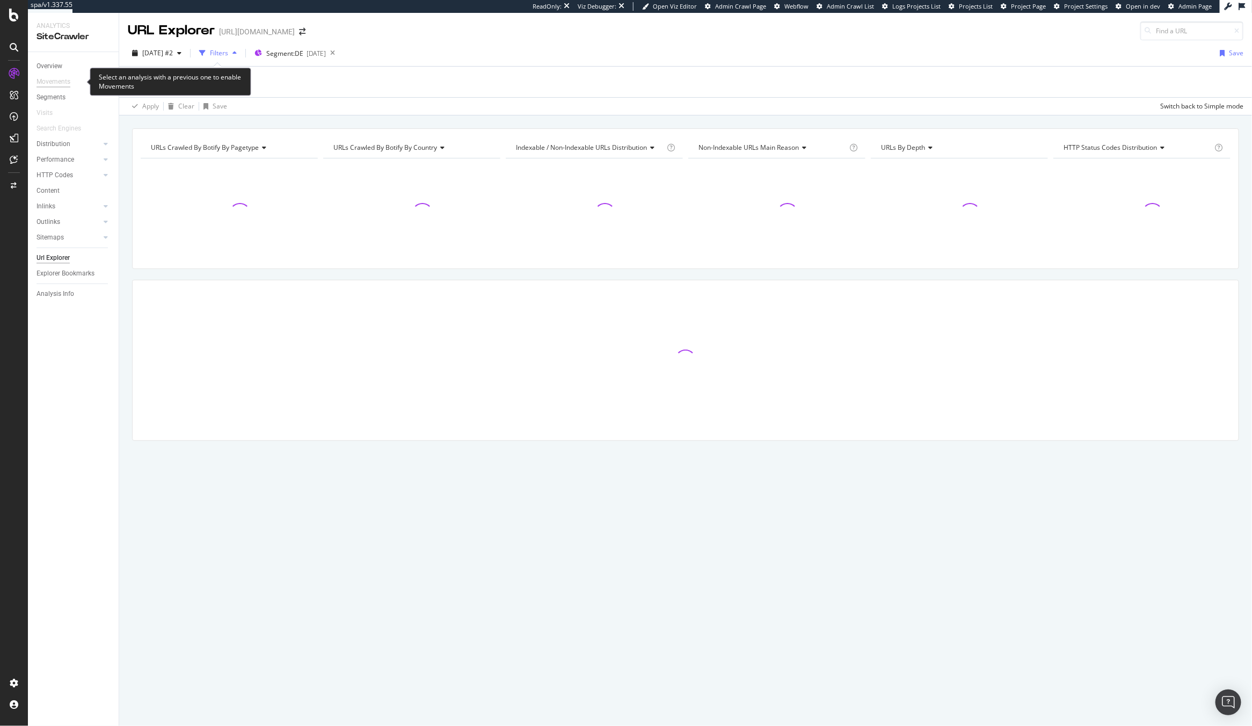
click at [39, 79] on div "Movements" at bounding box center [54, 81] width 34 height 11
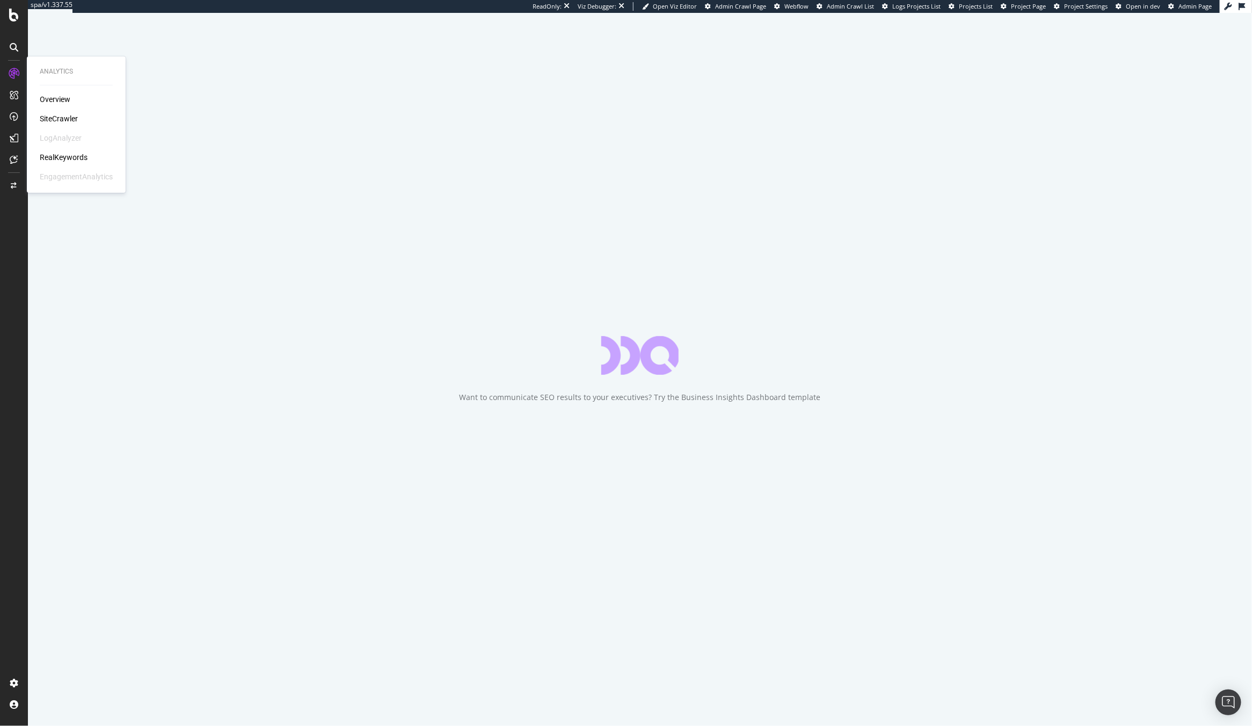
click at [60, 100] on div "Overview" at bounding box center [55, 99] width 31 height 11
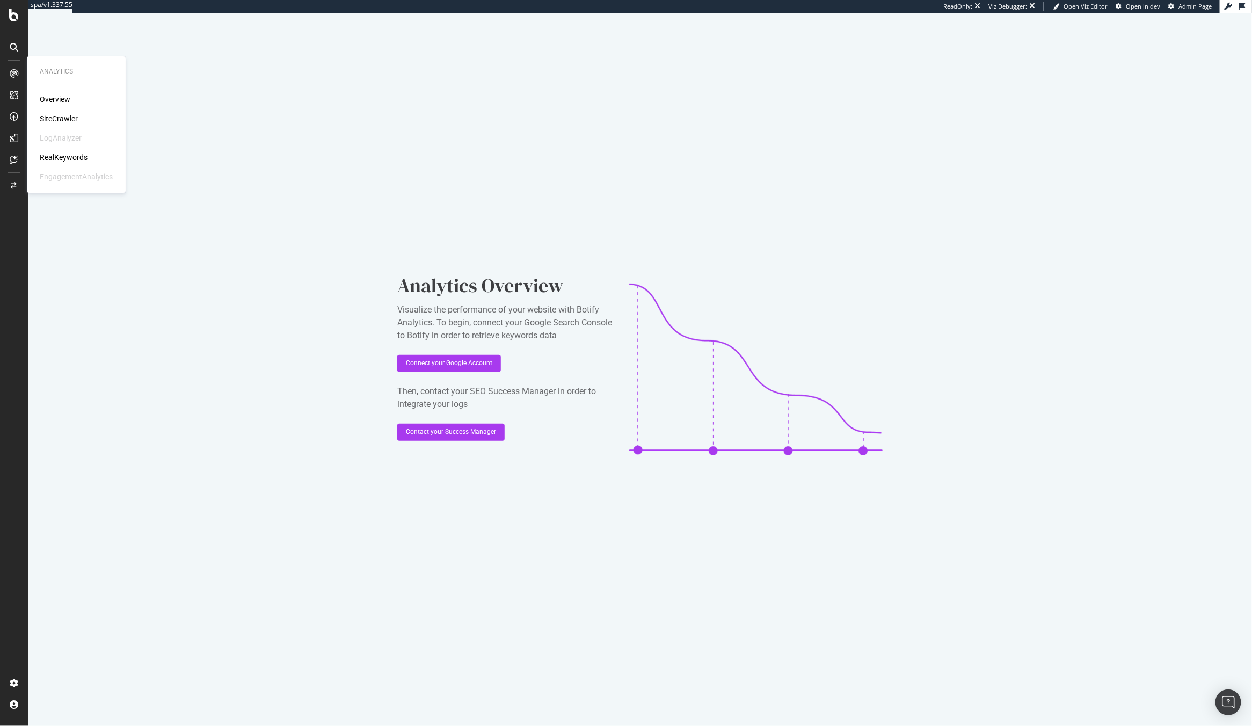
click at [57, 117] on div "SiteCrawler" at bounding box center [59, 118] width 38 height 11
